Goal: Information Seeking & Learning: Understand process/instructions

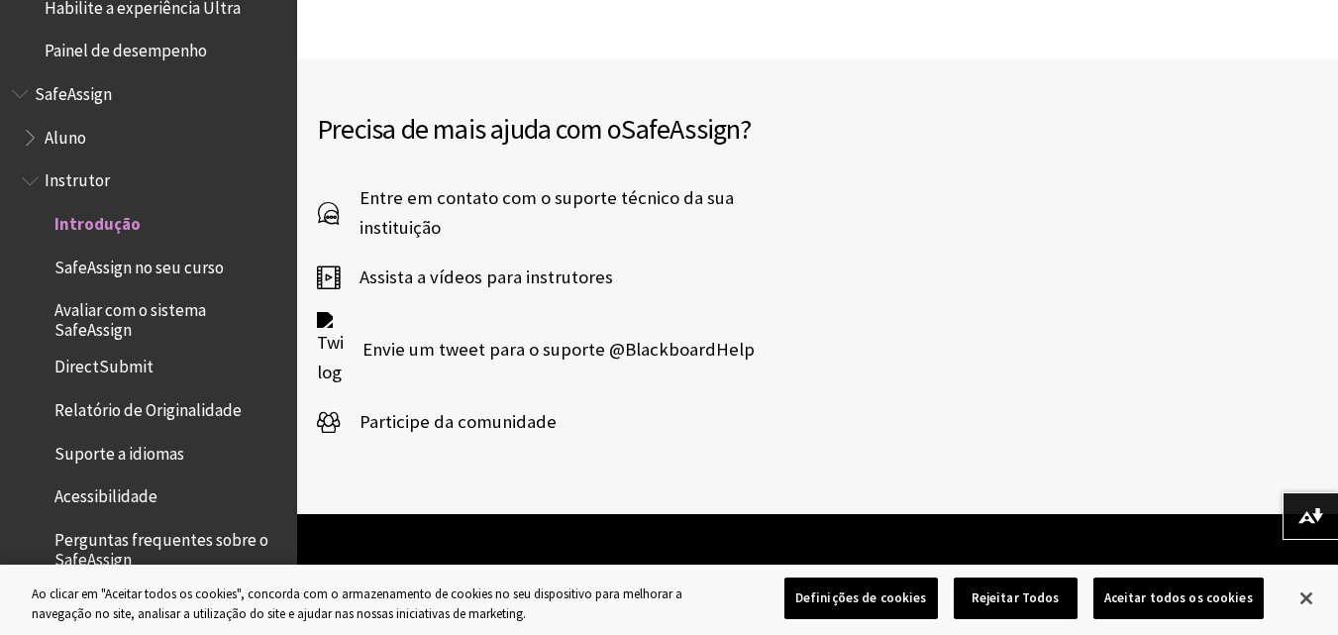
scroll to position [3455, 0]
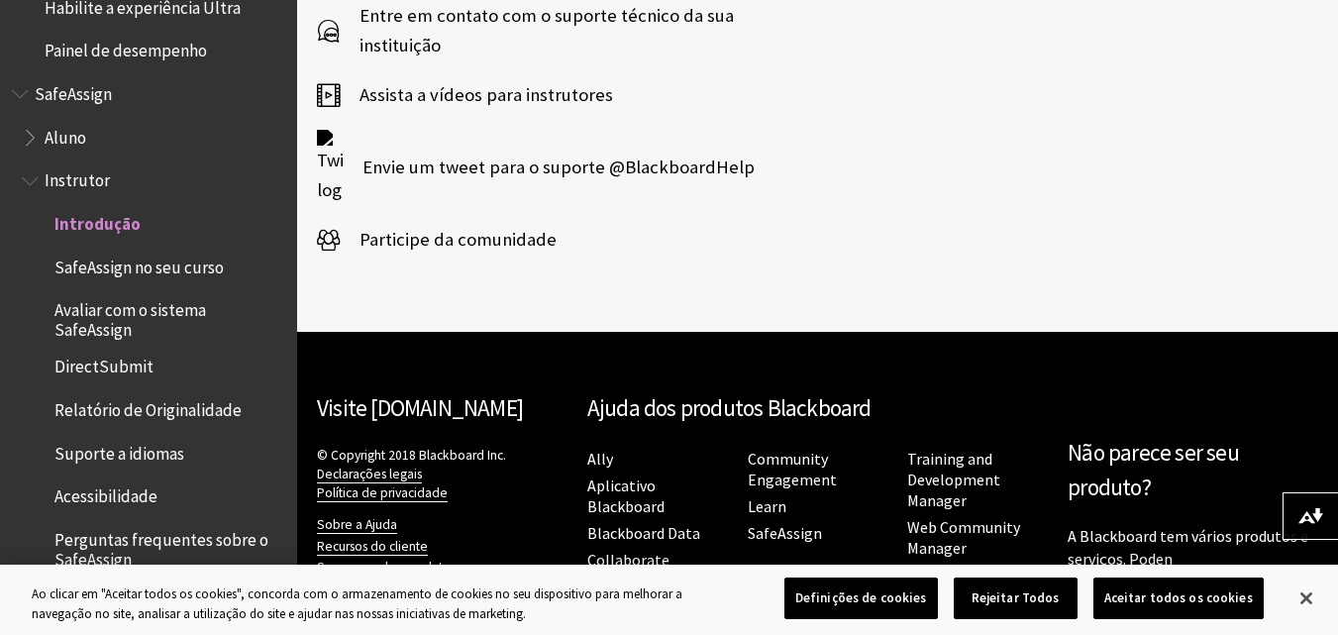
click at [73, 146] on span "Aluno" at bounding box center [66, 134] width 42 height 27
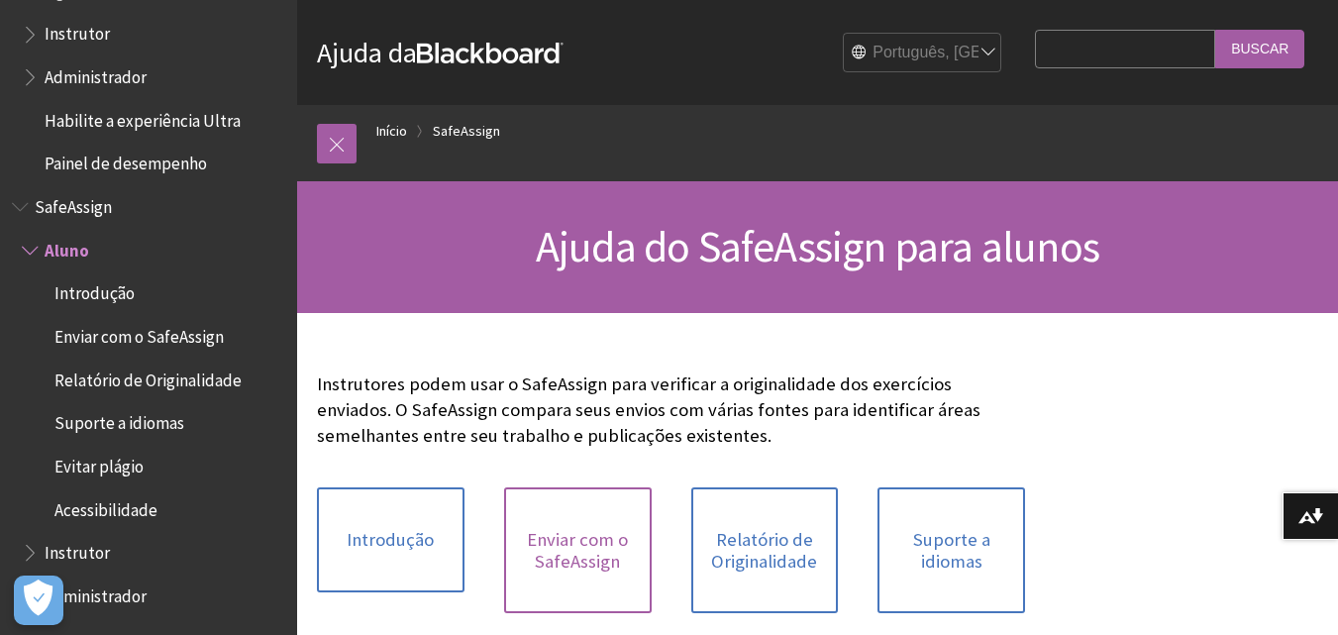
click at [592, 565] on link "Enviar com o SafeAssign" at bounding box center [578, 550] width 148 height 126
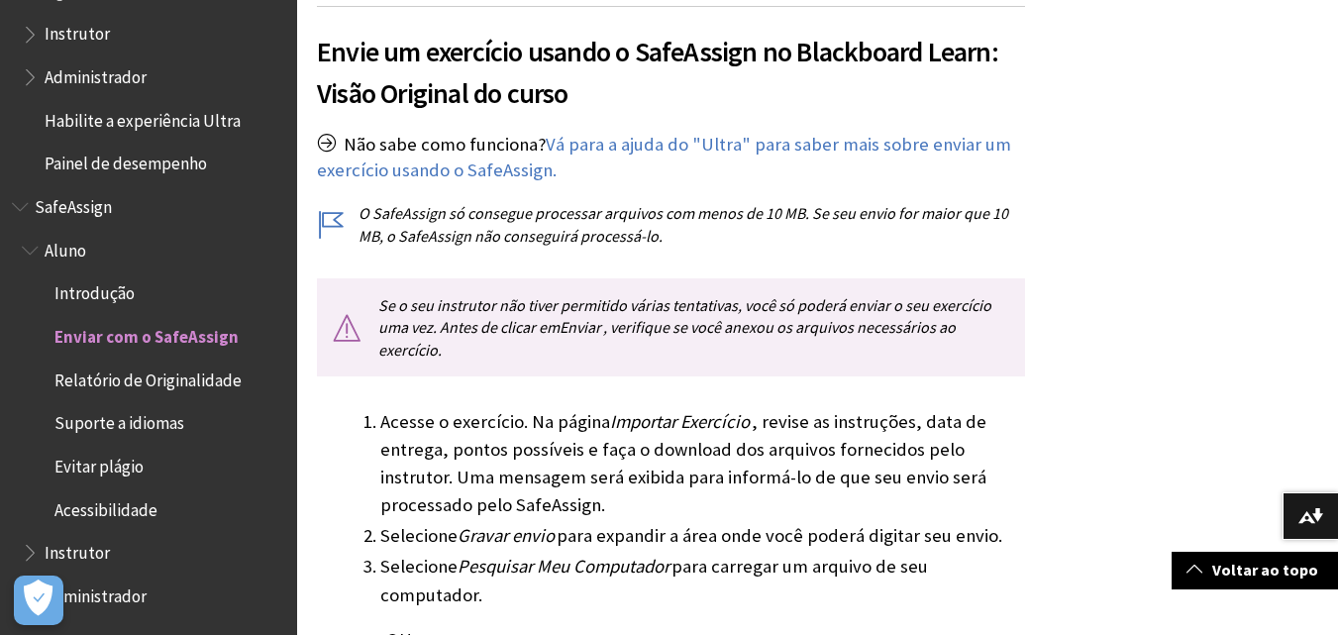
scroll to position [495, 0]
